Goal: Task Accomplishment & Management: Manage account settings

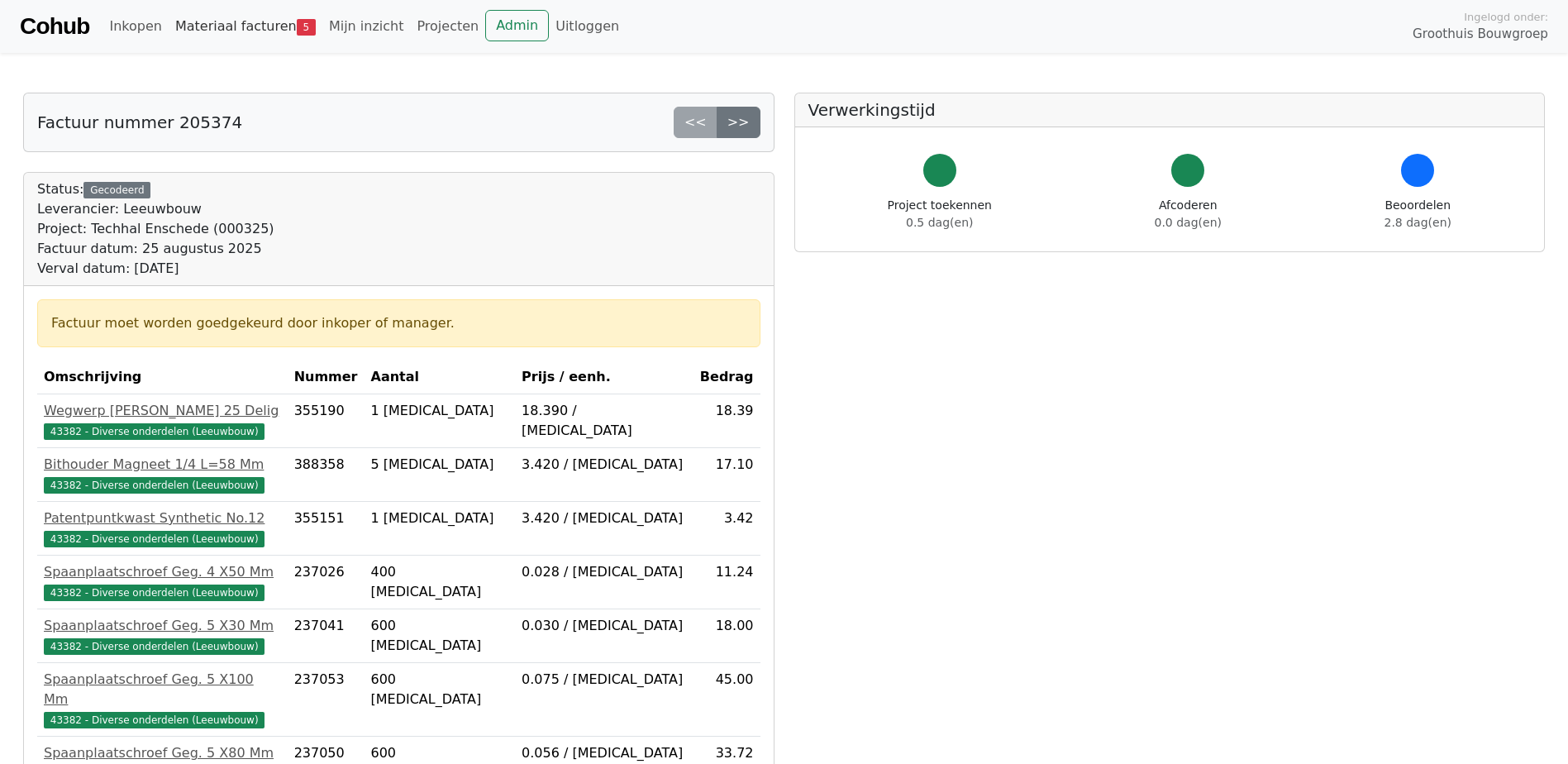
click at [255, 25] on link "Materiaal facturen 5" at bounding box center [246, 26] width 154 height 33
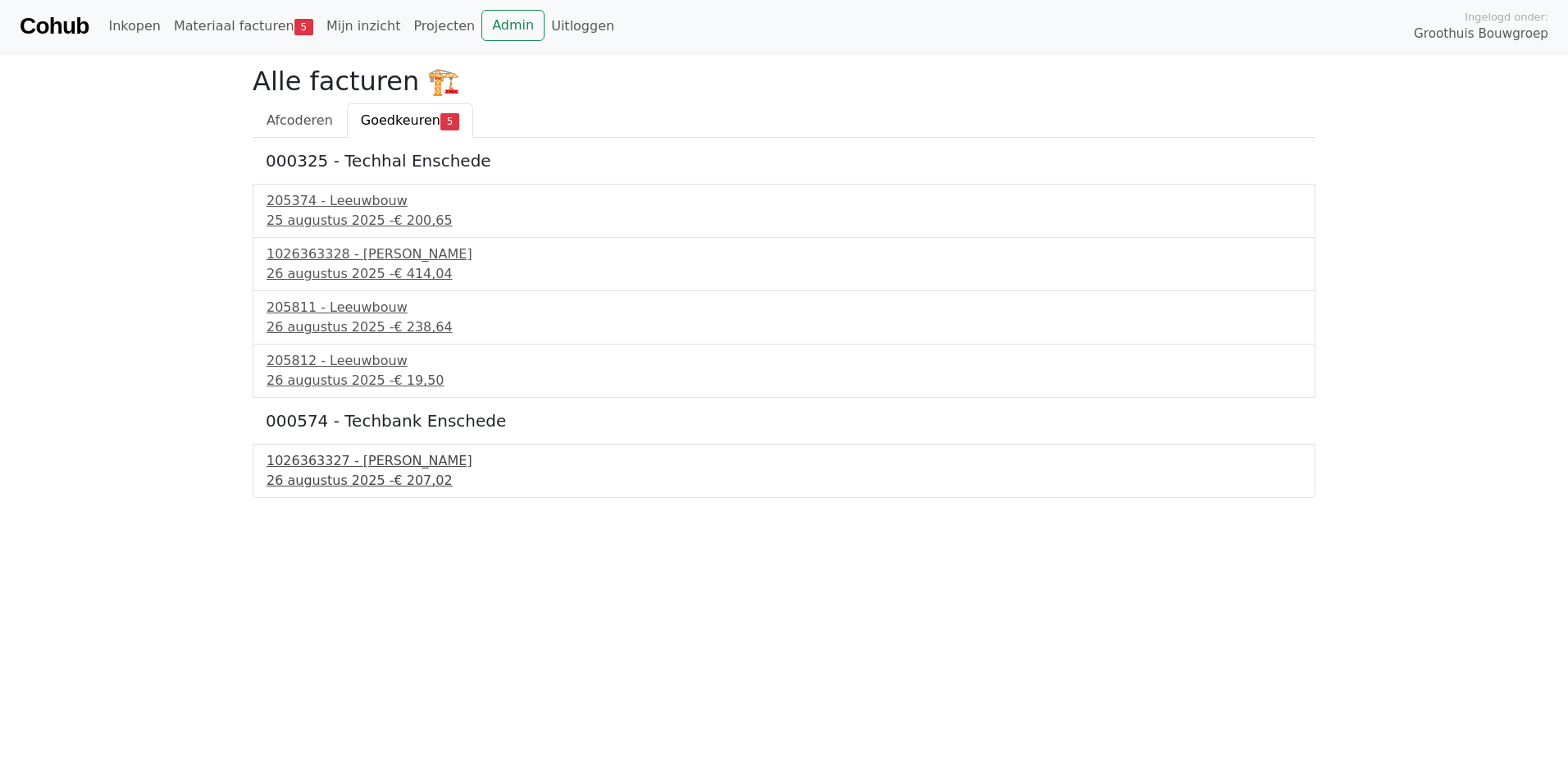
click at [358, 479] on div "[DATE] - € 207,02" at bounding box center [784, 480] width 1035 height 19
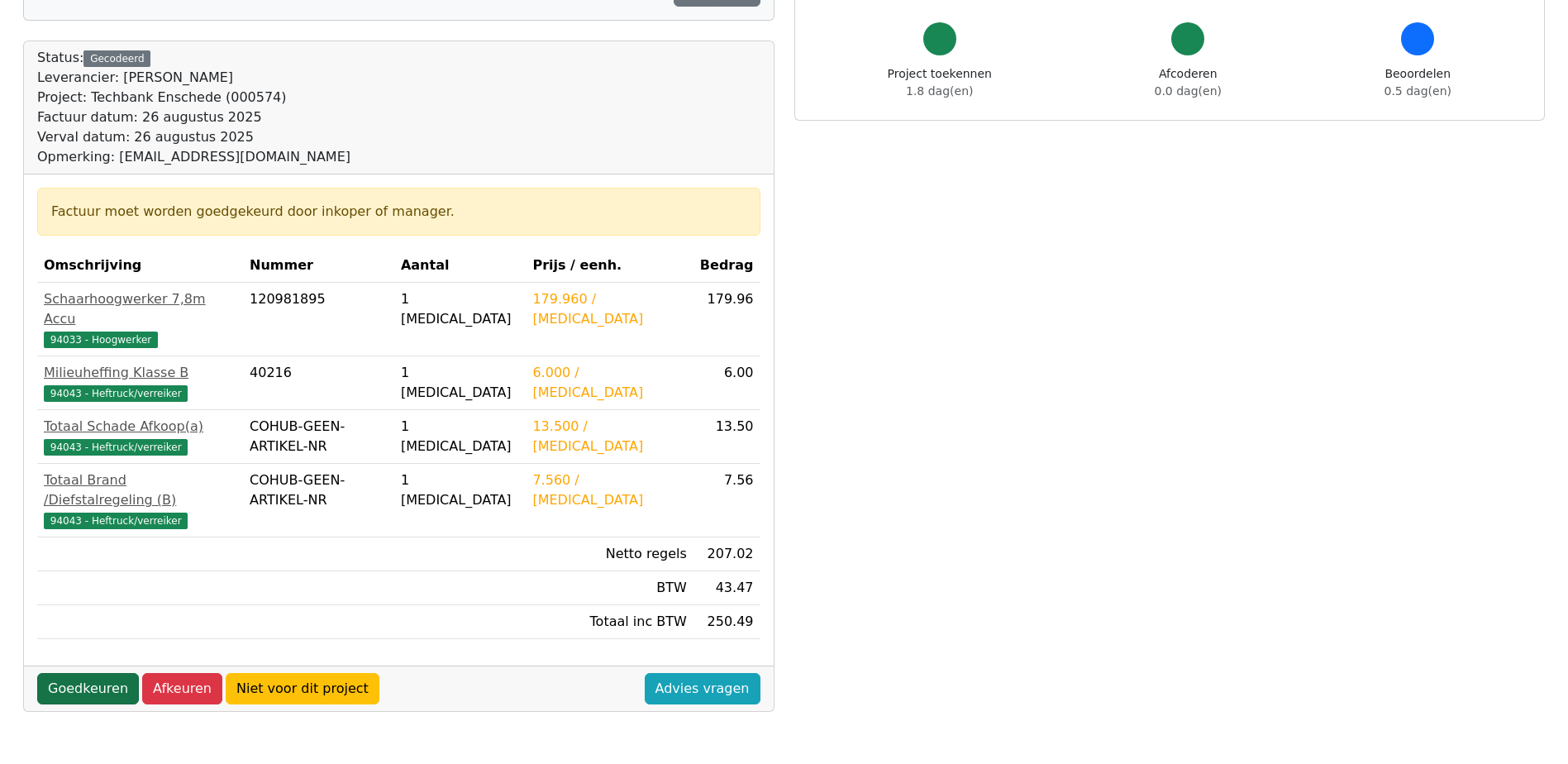
scroll to position [214, 0]
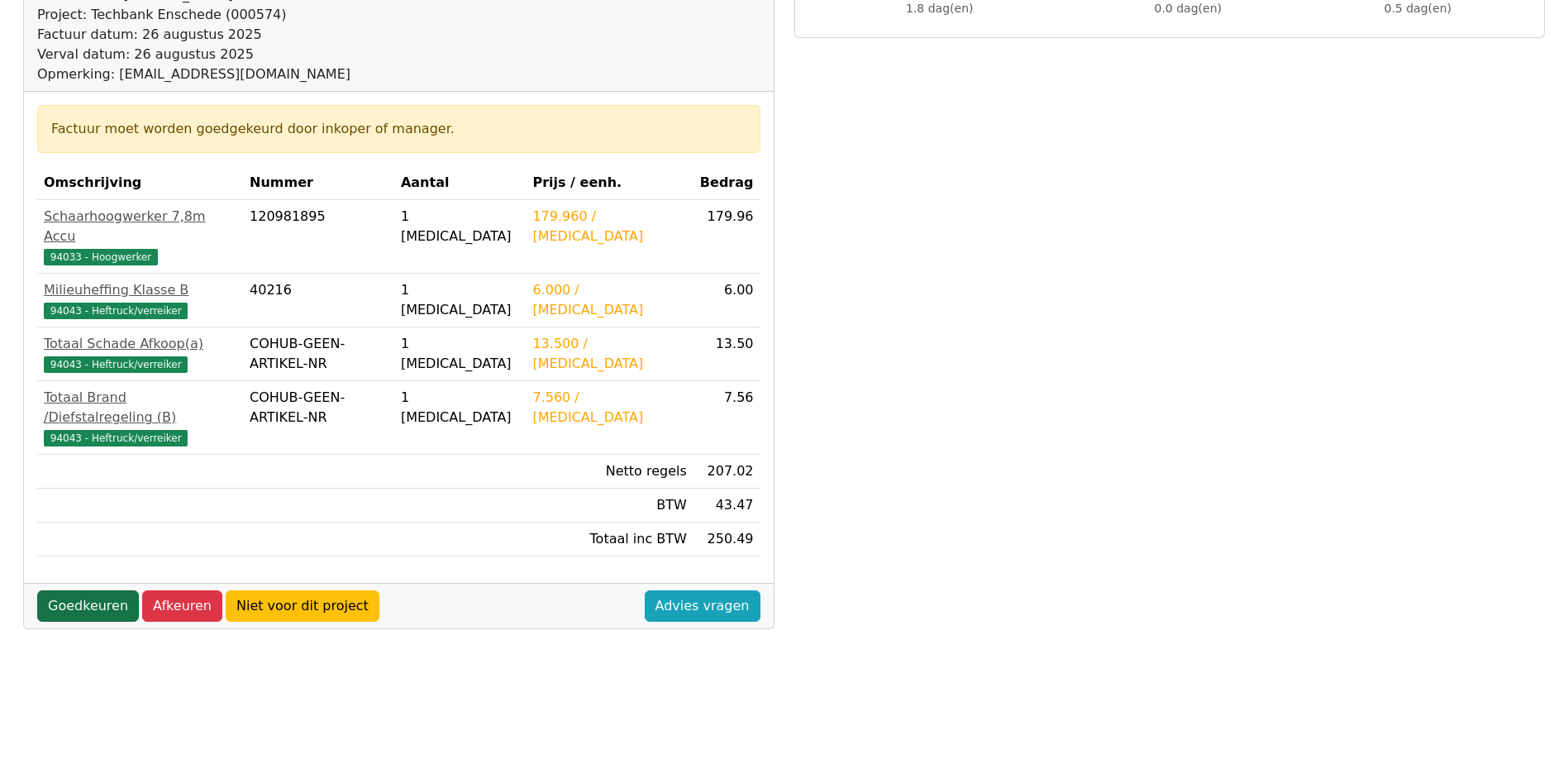
click at [91, 590] on link "Goedkeuren" at bounding box center [88, 605] width 102 height 32
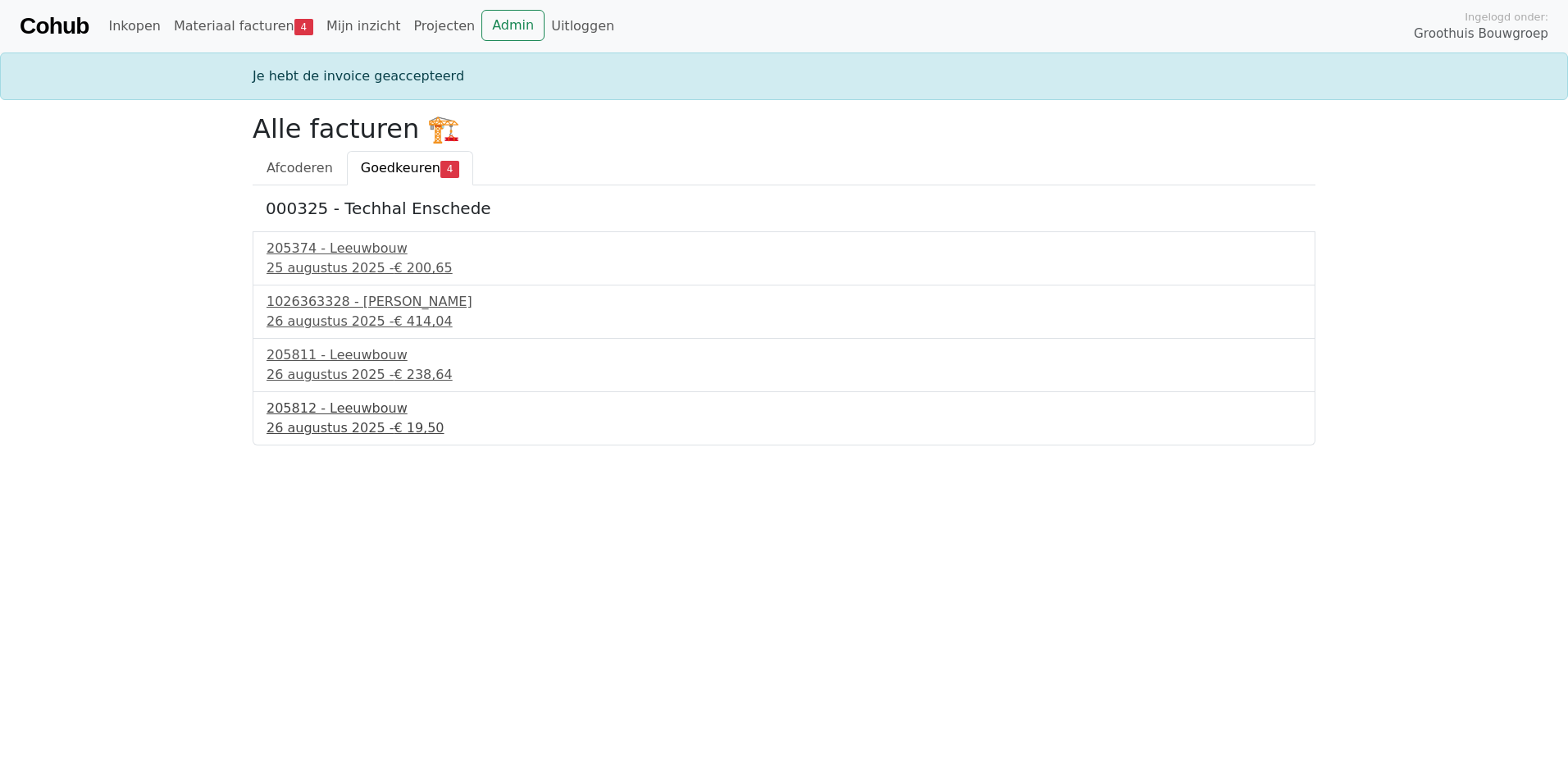
click at [374, 418] on div "26 augustus 2025 - € 19,50" at bounding box center [784, 428] width 1035 height 19
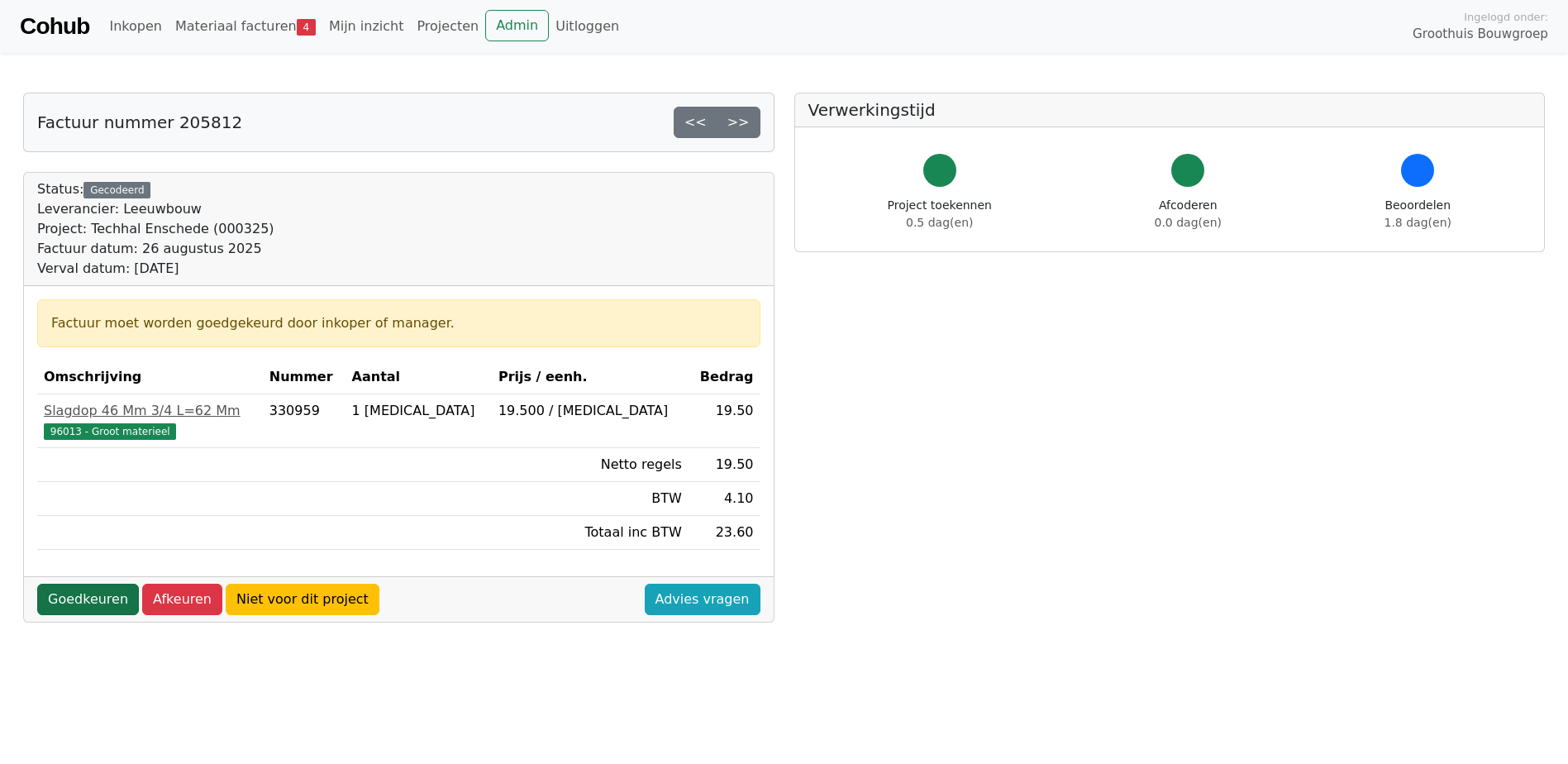
click at [95, 597] on link "Goedkeuren" at bounding box center [88, 599] width 102 height 32
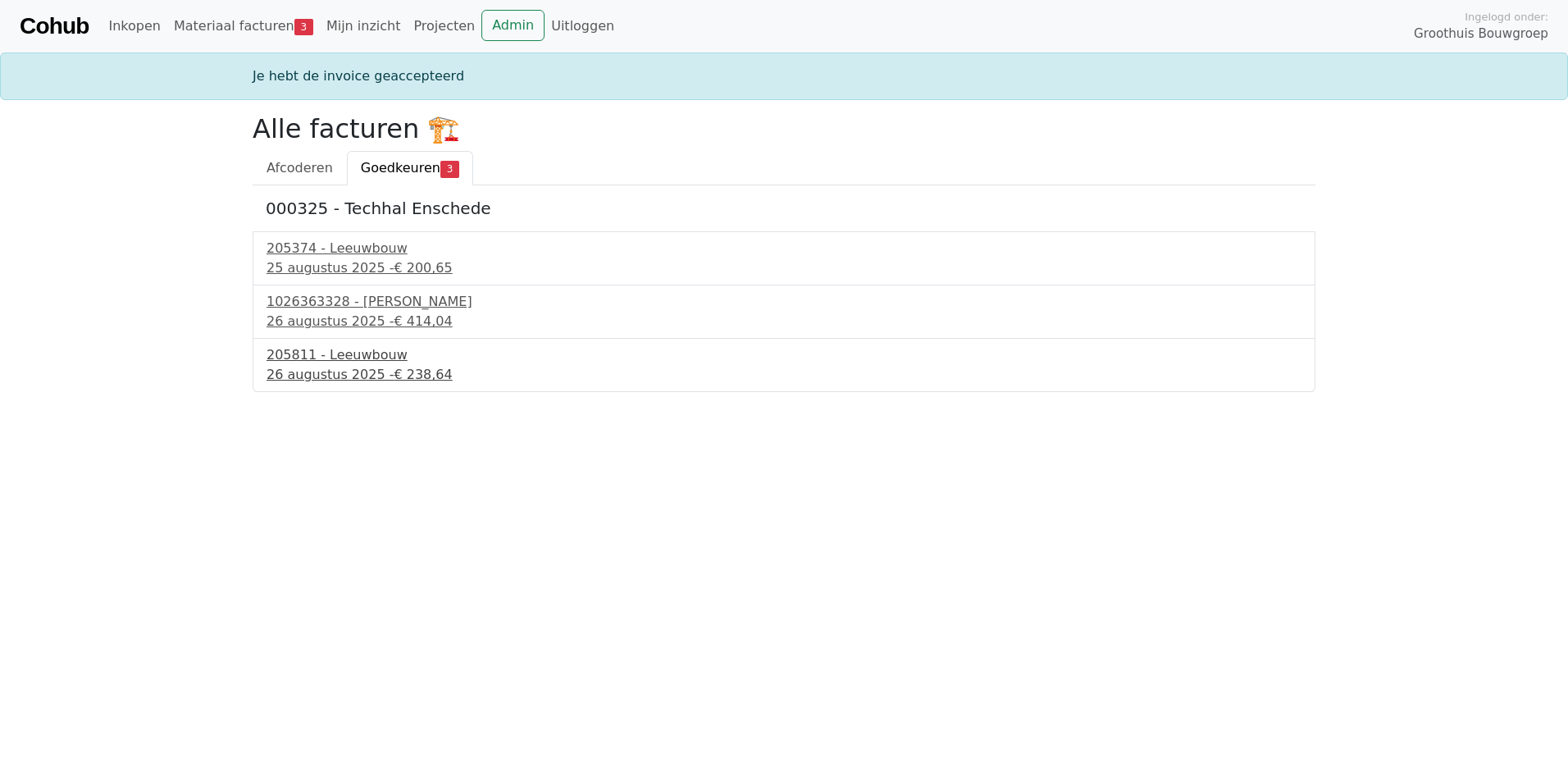
click at [325, 377] on div "[DATE] - € 238,64" at bounding box center [784, 374] width 1035 height 19
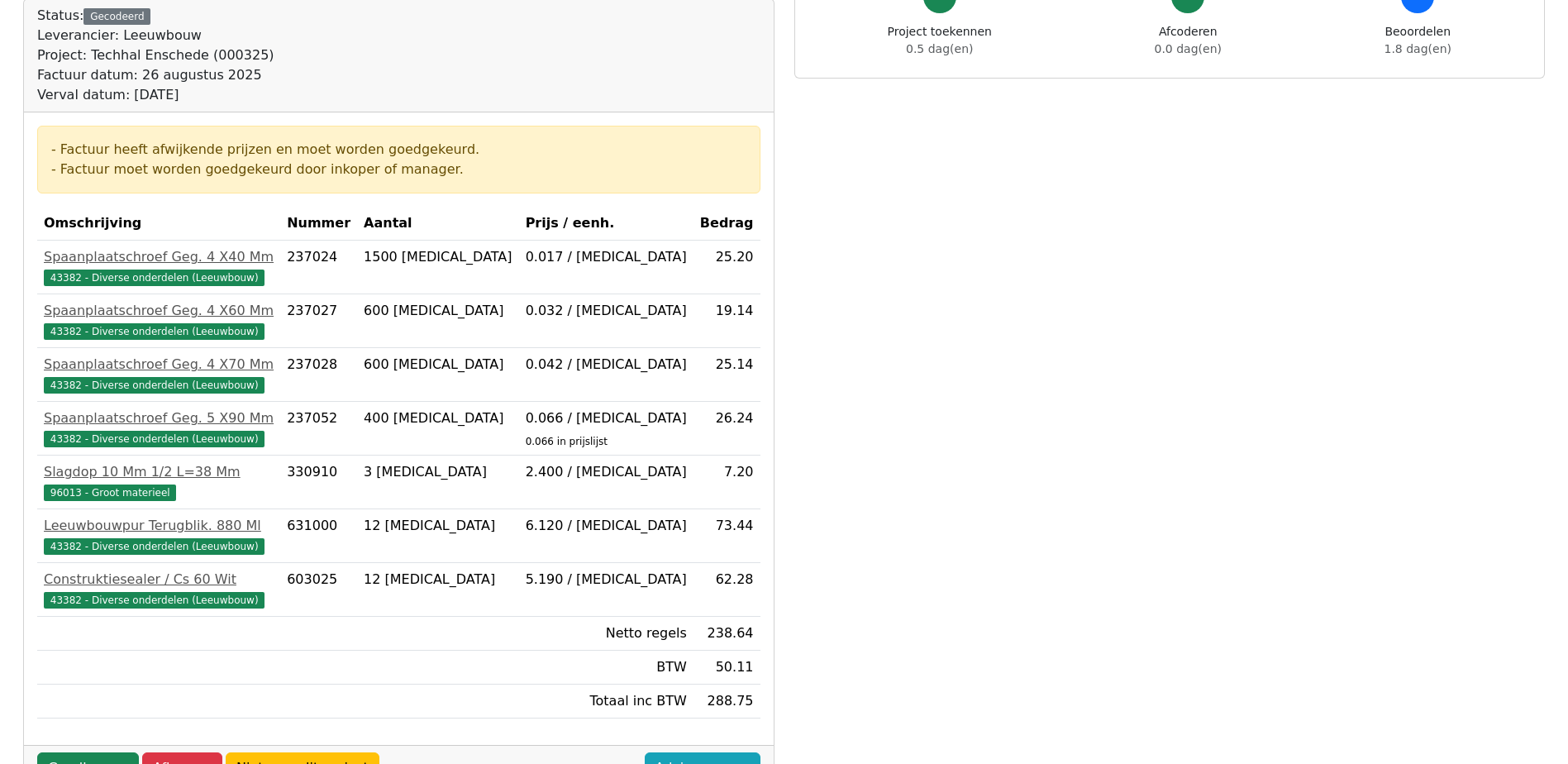
scroll to position [413, 0]
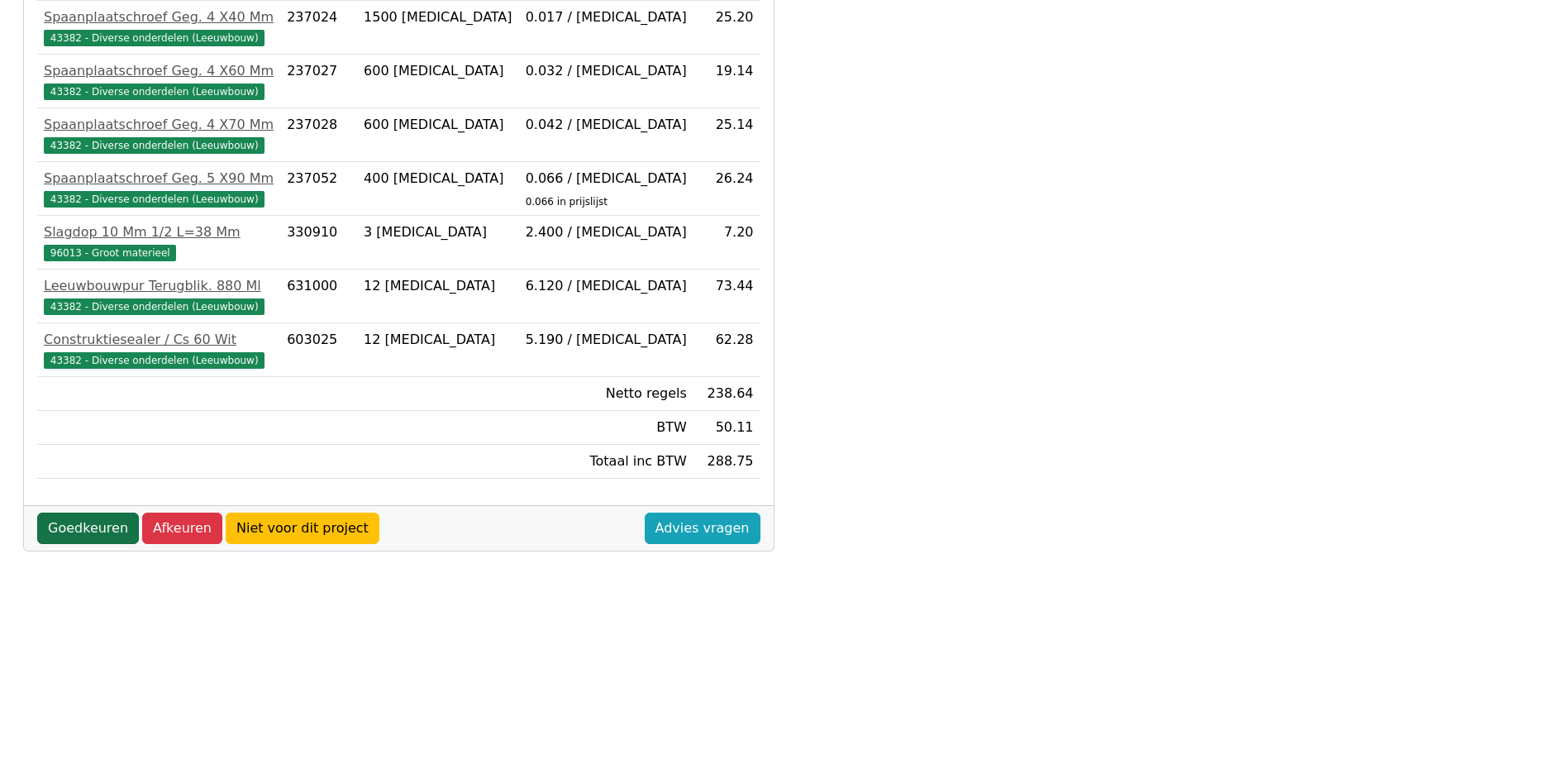
click at [80, 533] on link "Goedkeuren" at bounding box center [88, 528] width 102 height 32
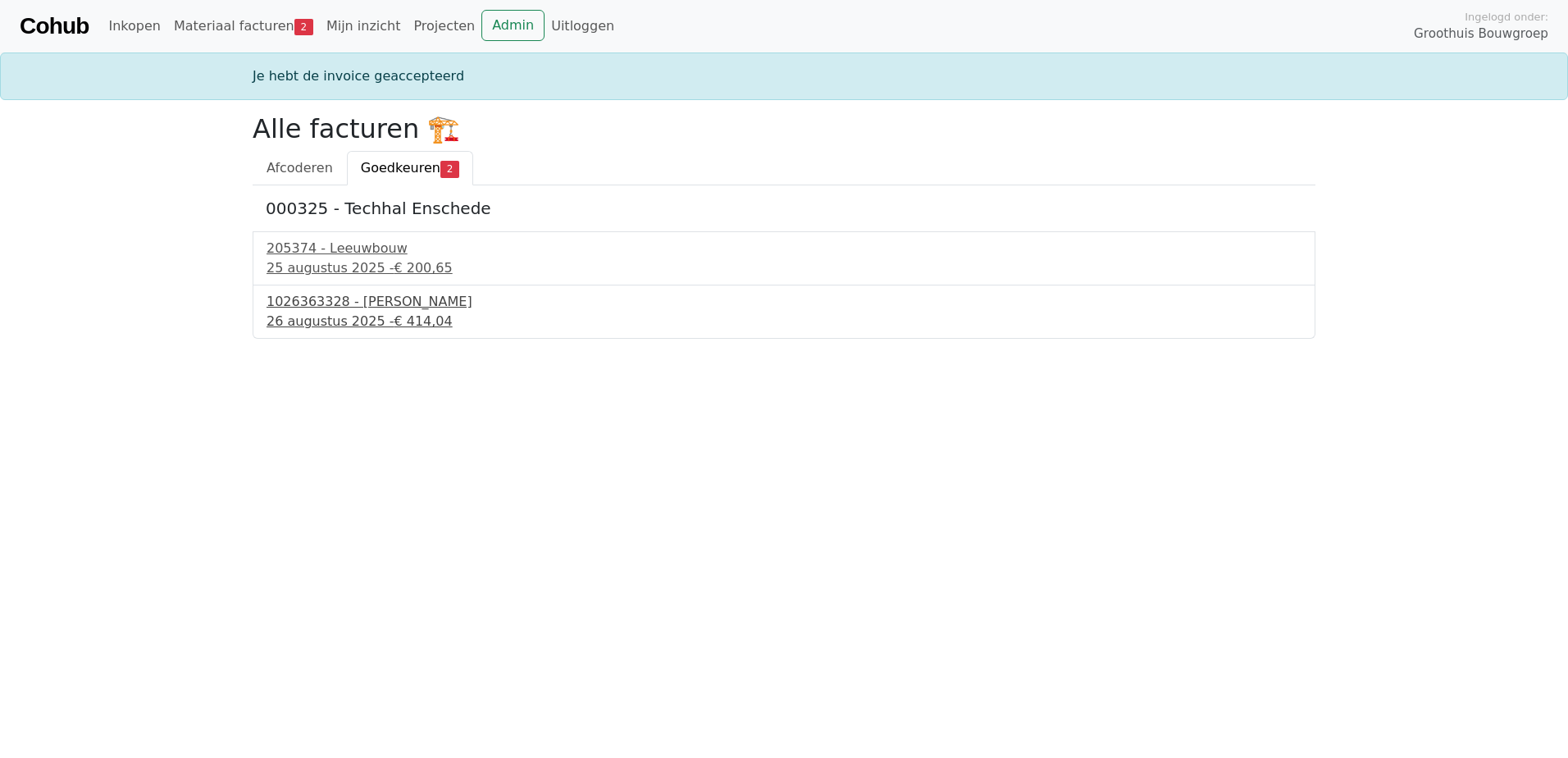
click at [310, 316] on div "[DATE] - € 414,04" at bounding box center [784, 321] width 1035 height 19
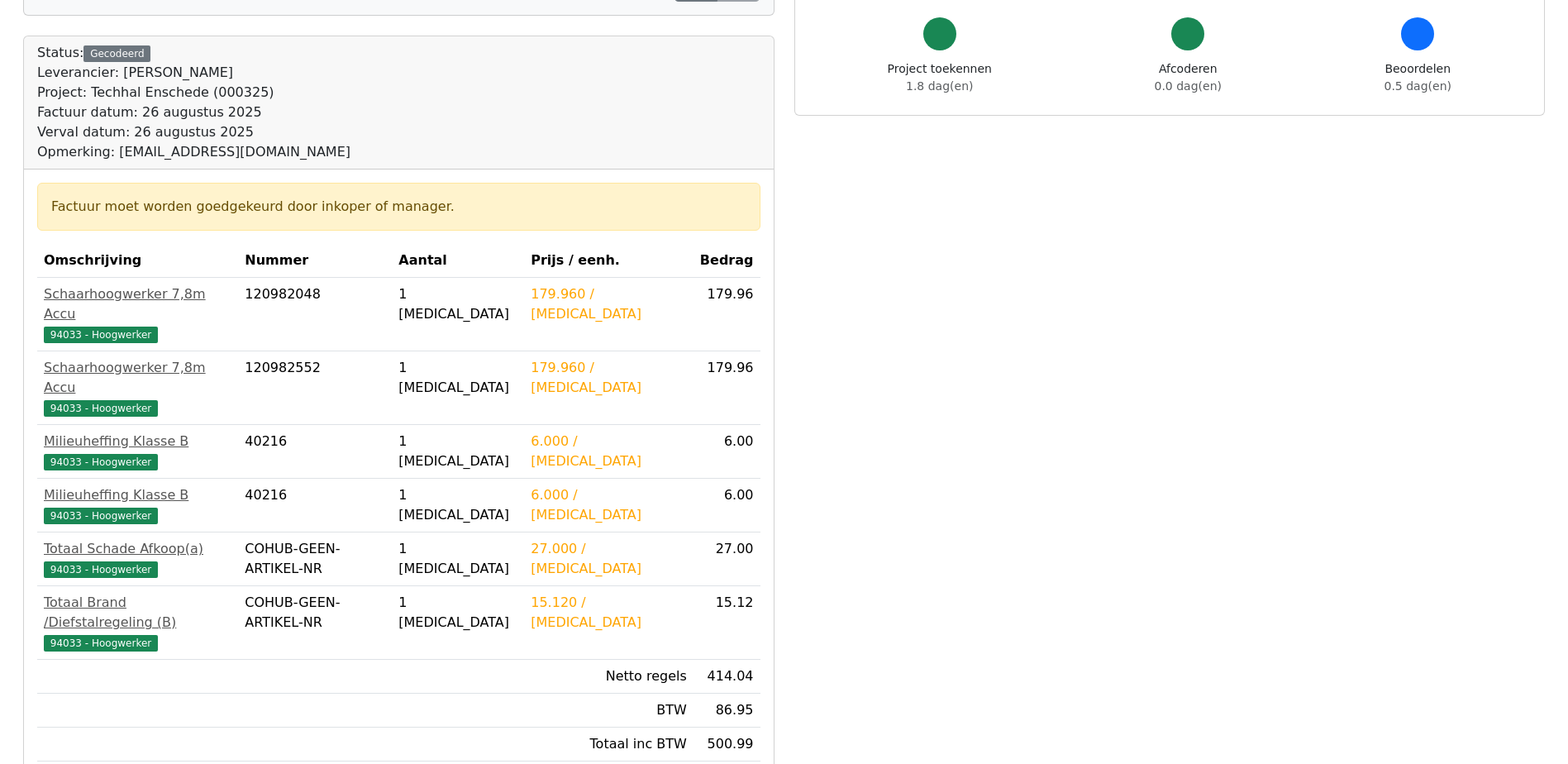
scroll to position [166, 0]
